Goal: Use online tool/utility: Utilize a website feature to perform a specific function

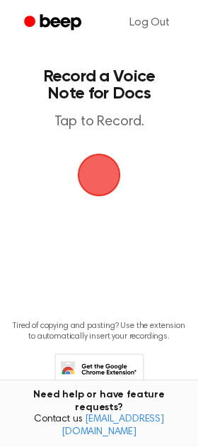
drag, startPoint x: 0, startPoint y: 0, endPoint x: 111, endPoint y: 176, distance: 207.7
click at [111, 176] on span "button" at bounding box center [99, 175] width 46 height 46
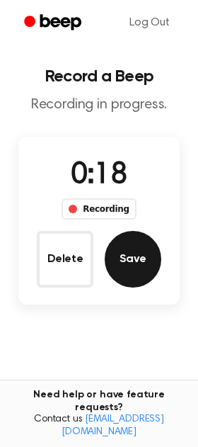
click at [134, 260] on button "Save" at bounding box center [133, 259] width 57 height 57
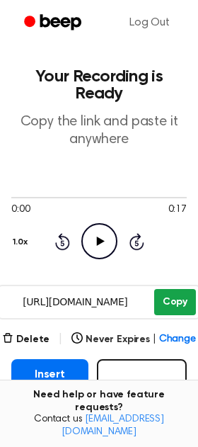
click at [163, 301] on button "Copy" at bounding box center [175, 302] width 42 height 26
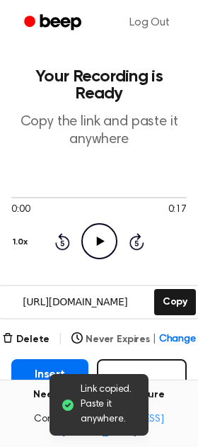
click at [164, 332] on span "Change" at bounding box center [177, 339] width 37 height 15
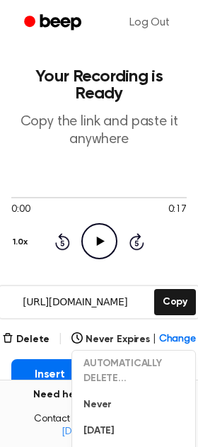
scroll to position [193, 0]
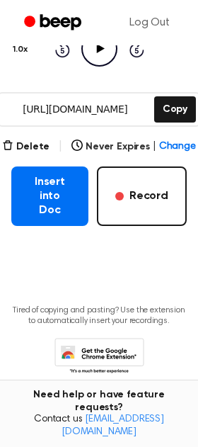
click at [38, 253] on main "Your Recording is Ready Copy the link and paste it anywhere 0:00 0:17 Your brow…" at bounding box center [99, 111] width 198 height 609
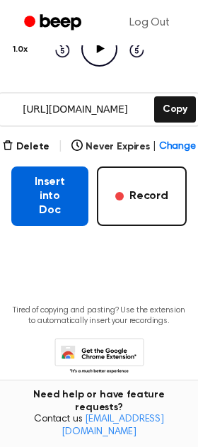
click at [47, 199] on button "Insert into Doc" at bounding box center [49, 195] width 77 height 59
click at [45, 189] on button "Insert into Doc" at bounding box center [49, 195] width 77 height 59
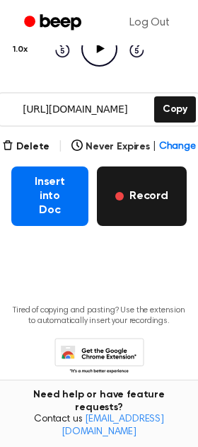
click at [129, 190] on button "Record" at bounding box center [142, 195] width 90 height 59
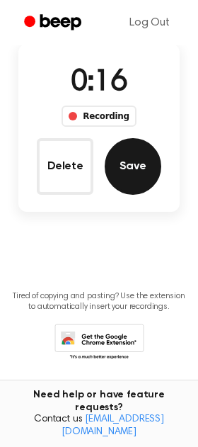
click at [129, 190] on button "Save" at bounding box center [133, 166] width 57 height 57
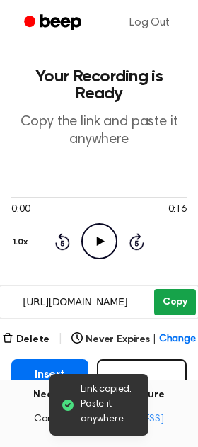
click at [174, 294] on button "Copy" at bounding box center [175, 302] width 42 height 26
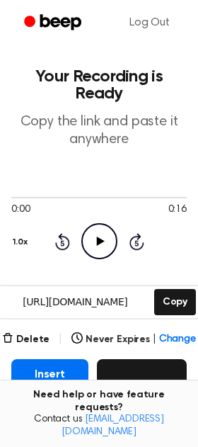
click at [130, 390] on button "Record" at bounding box center [142, 388] width 90 height 59
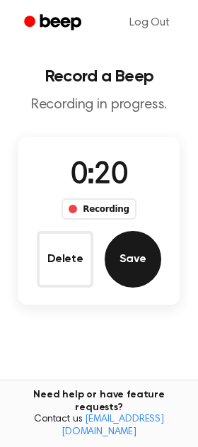
click at [136, 263] on button "Save" at bounding box center [133, 259] width 57 height 57
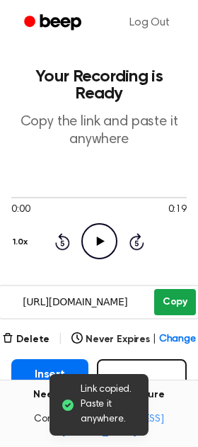
click at [176, 297] on button "Copy" at bounding box center [175, 302] width 42 height 26
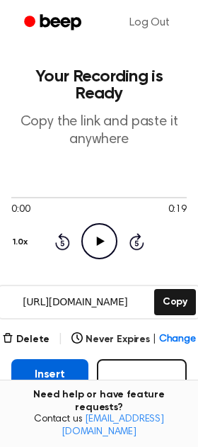
click at [33, 372] on button "Insert into Doc" at bounding box center [49, 388] width 77 height 59
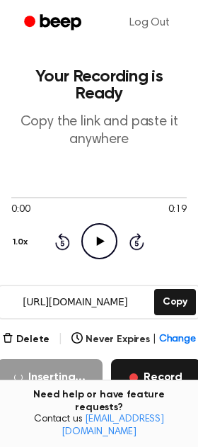
click at [152, 369] on button "Record" at bounding box center [156, 377] width 90 height 37
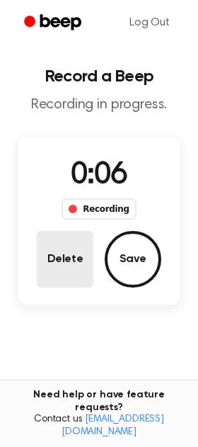
click at [75, 277] on button "Delete" at bounding box center [65, 259] width 57 height 57
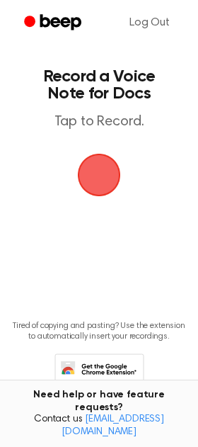
click at [99, 181] on span "button" at bounding box center [99, 174] width 61 height 61
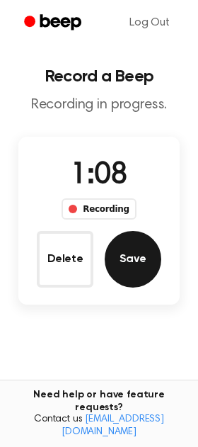
click at [117, 265] on button "Save" at bounding box center [133, 259] width 57 height 57
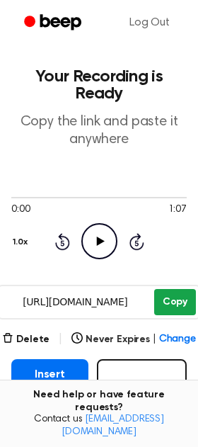
click at [170, 299] on button "Copy" at bounding box center [175, 302] width 42 height 26
